Goal: Navigation & Orientation: Find specific page/section

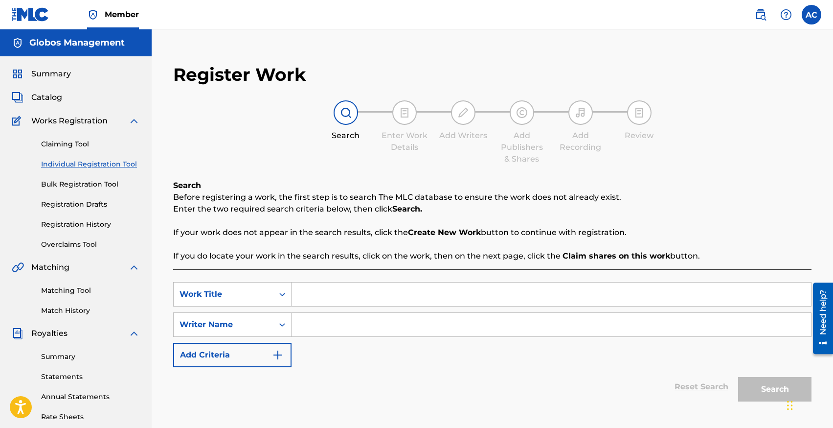
click at [43, 71] on span "Summary" at bounding box center [51, 74] width 40 height 12
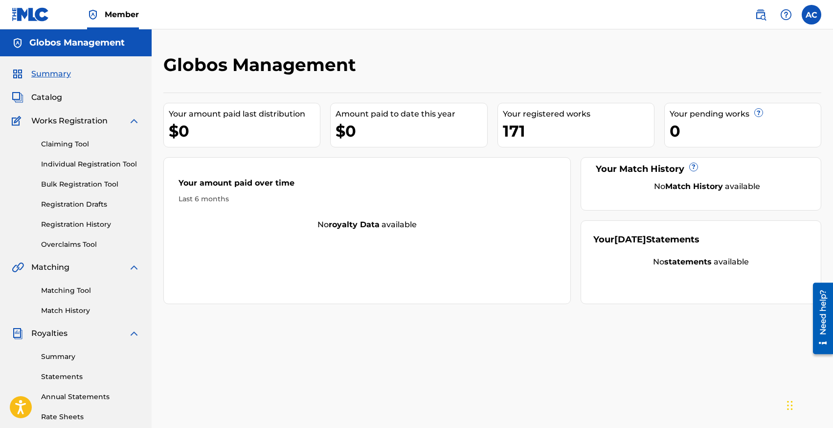
click at [64, 167] on link "Individual Registration Tool" at bounding box center [90, 164] width 99 height 10
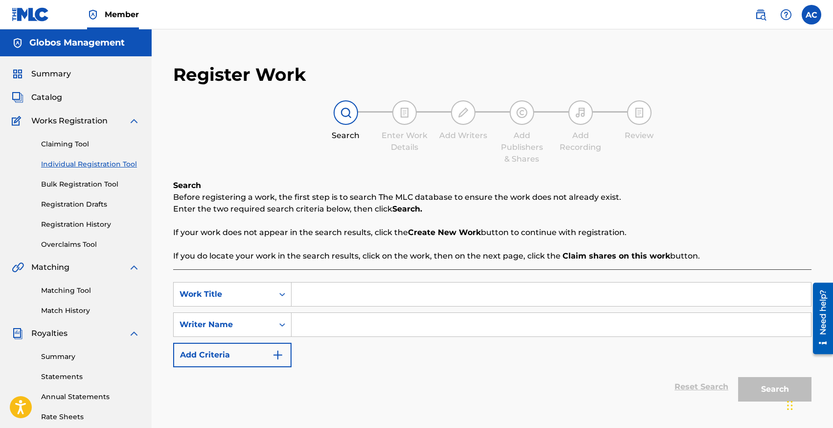
scroll to position [0, 0]
click at [72, 186] on link "Bulk Registration Tool" at bounding box center [90, 184] width 99 height 10
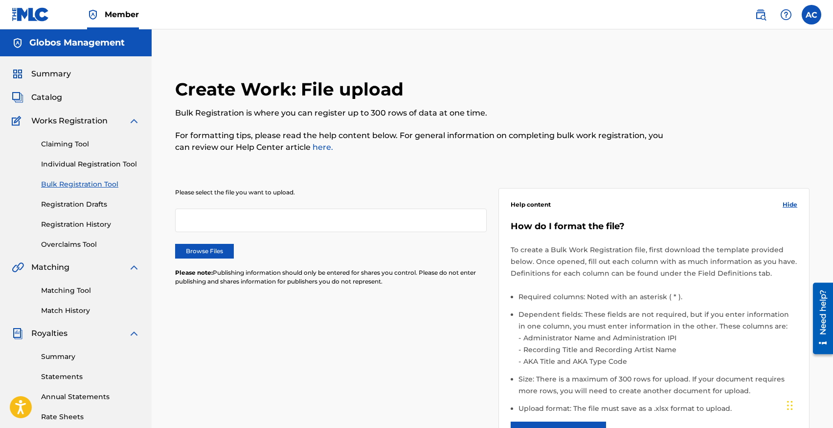
click at [81, 204] on link "Registration Drafts" at bounding box center [90, 204] width 99 height 10
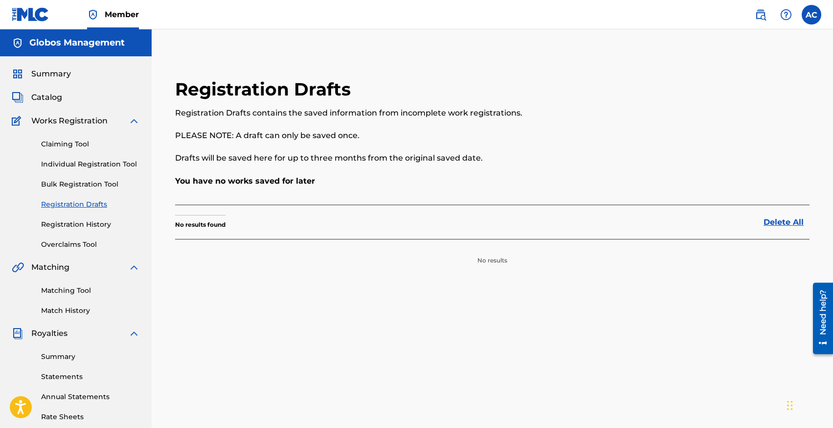
click at [84, 220] on link "Registration History" at bounding box center [90, 224] width 99 height 10
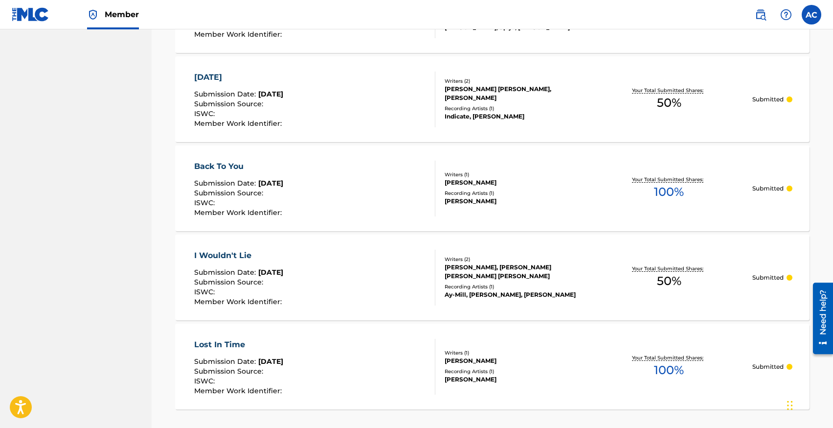
scroll to position [912, 0]
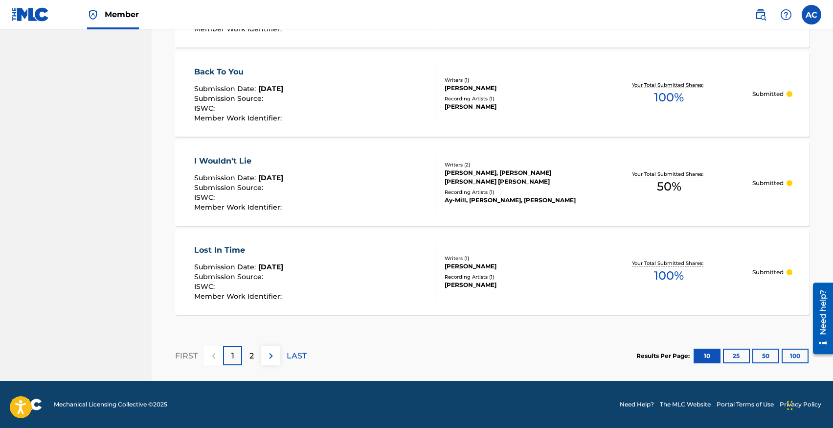
click at [256, 357] on div "2" at bounding box center [251, 355] width 19 height 19
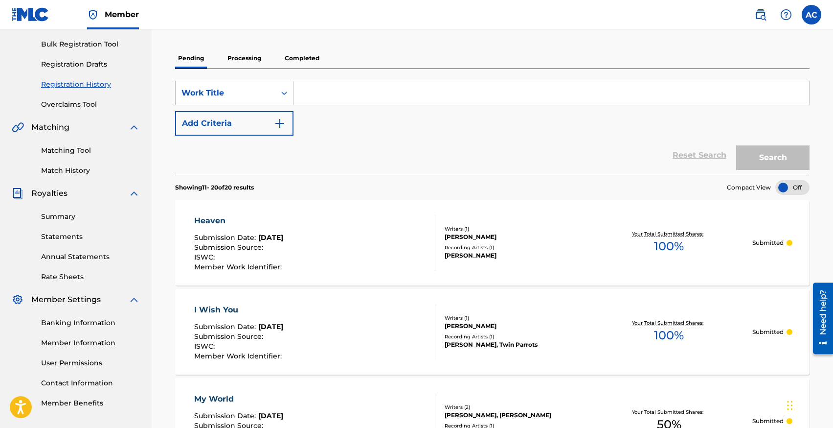
scroll to position [0, 0]
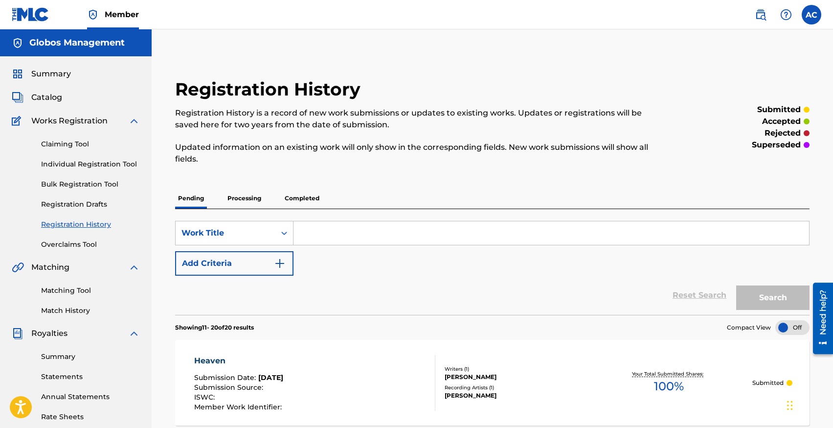
click at [306, 204] on p "Completed" at bounding box center [302, 198] width 41 height 21
